Goal: Task Accomplishment & Management: Manage account settings

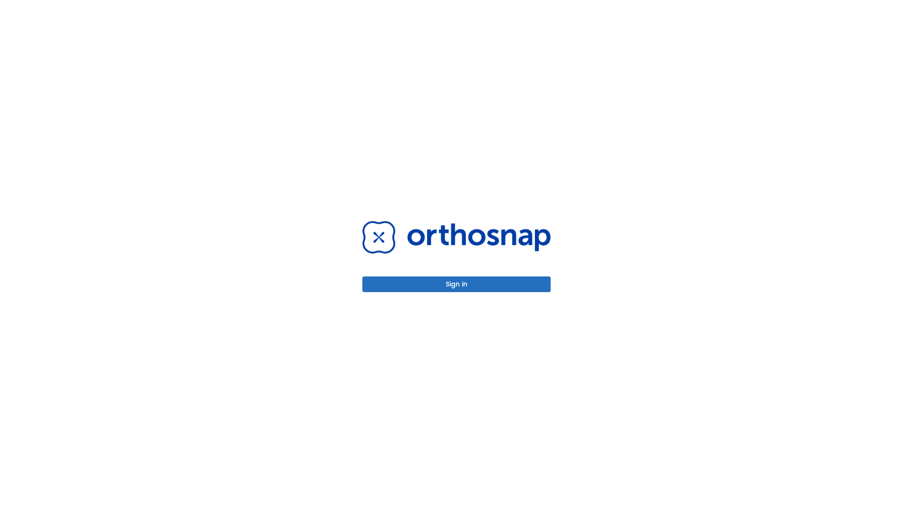
click at [456, 284] on button "Sign in" at bounding box center [456, 285] width 188 height 16
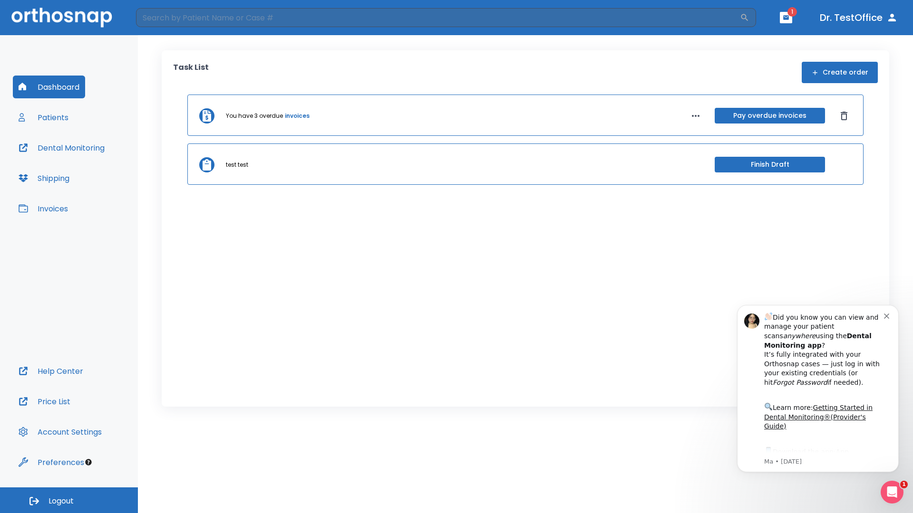
click at [69, 501] on span "Logout" at bounding box center [60, 501] width 25 height 10
